Goal: Task Accomplishment & Management: Use online tool/utility

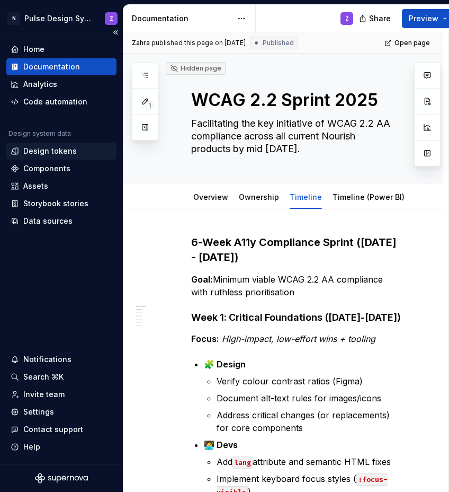
click at [49, 152] on div "Design tokens" at bounding box center [50, 151] width 54 height 11
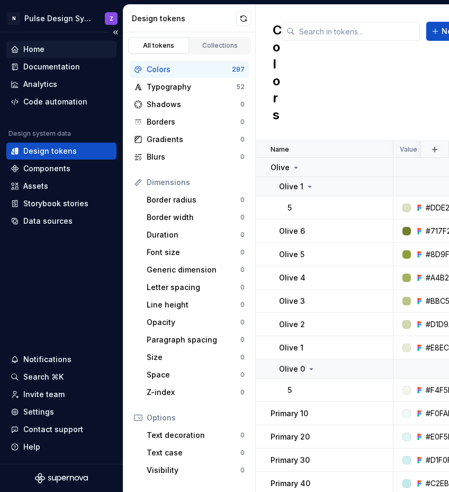
click at [30, 53] on div "Home" at bounding box center [33, 49] width 21 height 11
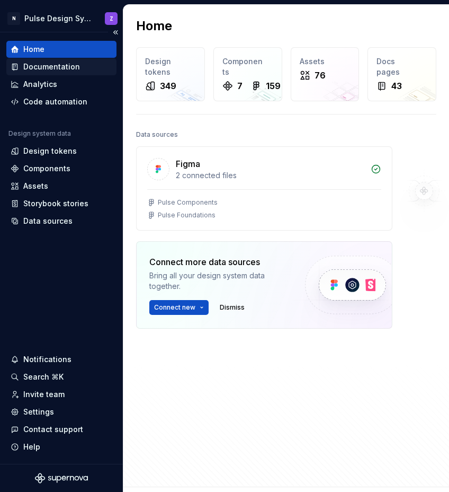
click at [58, 69] on div "Documentation" at bounding box center [51, 66] width 57 height 11
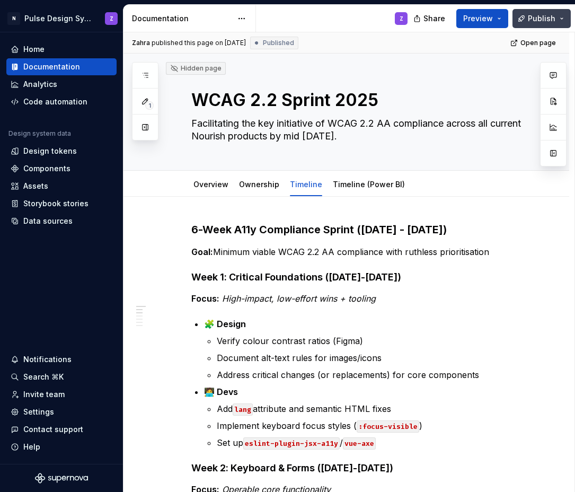
click at [449, 23] on button "Publish" at bounding box center [541, 18] width 58 height 19
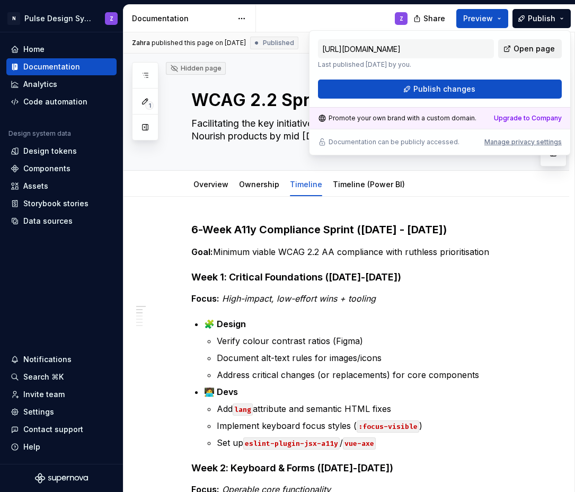
click at [449, 48] on span "Open page" at bounding box center [534, 48] width 41 height 11
type textarea "*"
